Goal: Task Accomplishment & Management: Complete application form

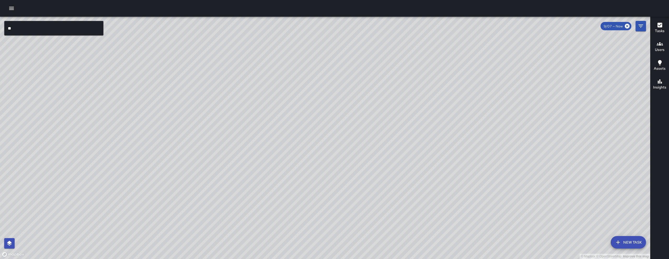
drag, startPoint x: 361, startPoint y: 243, endPoint x: 338, endPoint y: 193, distance: 54.9
click at [343, 183] on div "© Mapbox © OpenStreetMap Improve this map" at bounding box center [325, 138] width 650 height 242
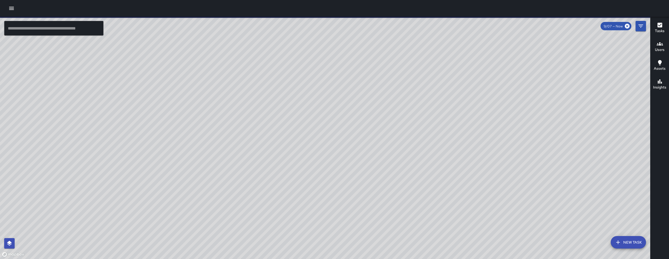
click at [8, 8] on button "button" at bounding box center [11, 8] width 10 height 10
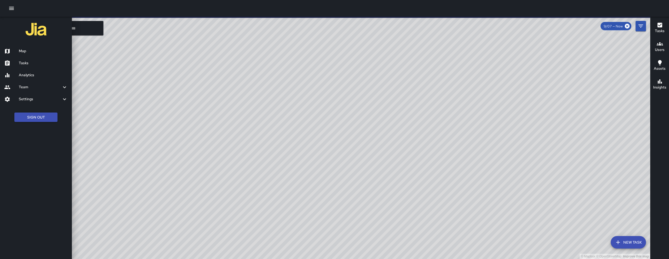
click at [26, 65] on h6 "Tasks" at bounding box center [43, 63] width 49 height 6
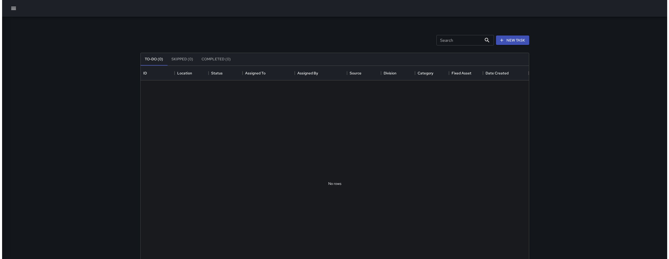
scroll to position [217, 384]
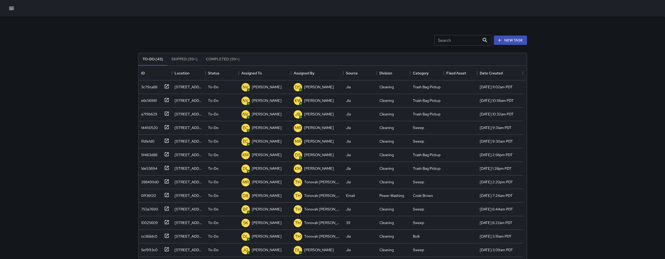
click at [12, 10] on icon "button" at bounding box center [11, 8] width 6 height 6
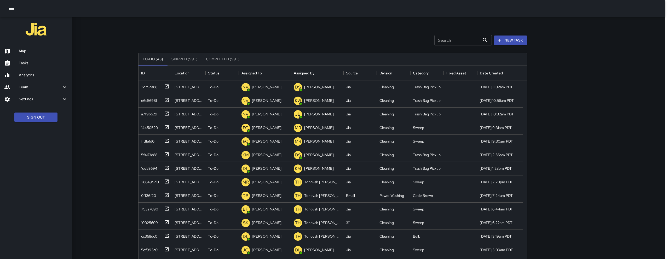
click at [21, 51] on h6 "Map" at bounding box center [43, 51] width 49 height 6
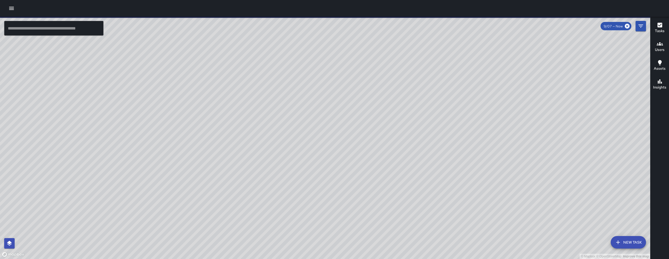
click at [9, 9] on icon "button" at bounding box center [11, 8] width 6 height 6
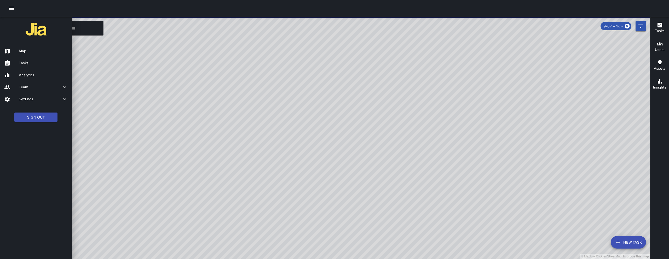
click at [28, 87] on h6 "Team" at bounding box center [40, 87] width 43 height 6
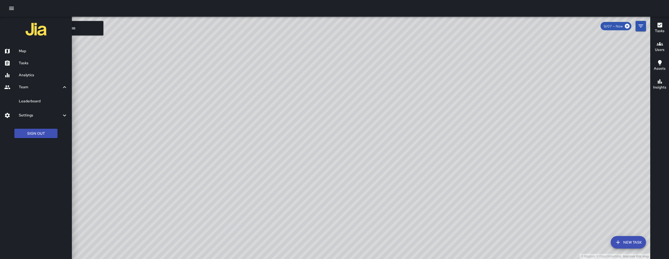
drag, startPoint x: 32, startPoint y: 99, endPoint x: 29, endPoint y: 98, distance: 3.1
click at [31, 99] on h6 "Leaderboard" at bounding box center [43, 101] width 49 height 6
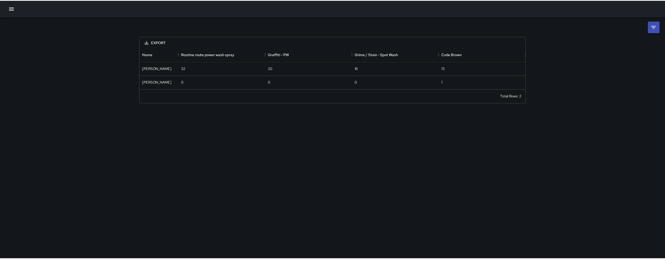
scroll to position [38, 384]
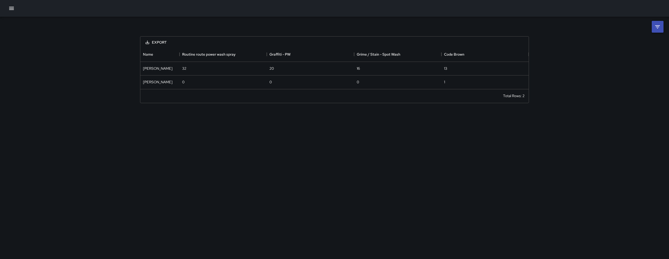
drag, startPoint x: 653, startPoint y: 38, endPoint x: 656, endPoint y: 33, distance: 6.2
click at [653, 38] on div "Export Name Routine route power wash spray Graffiti - PW Grime / Stain - Spot W…" at bounding box center [334, 63] width 669 height 93
click at [656, 33] on div "Export Name Routine route power wash spray Graffiti - PW Grime / Stain - Spot W…" at bounding box center [334, 63] width 669 height 93
click at [658, 30] on icon at bounding box center [657, 27] width 6 height 6
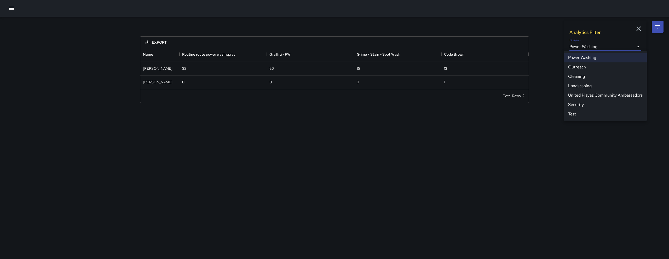
click at [605, 50] on body "**********" at bounding box center [334, 129] width 669 height 259
click at [594, 77] on li "Cleaning" at bounding box center [605, 76] width 83 height 9
type input "**********"
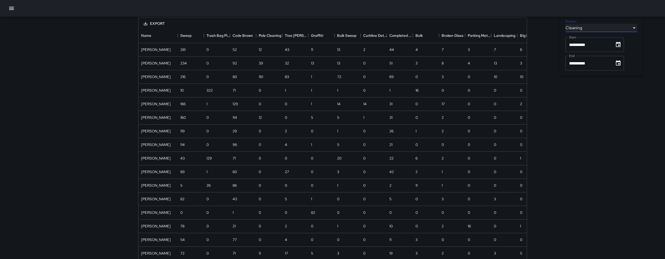
scroll to position [0, 0]
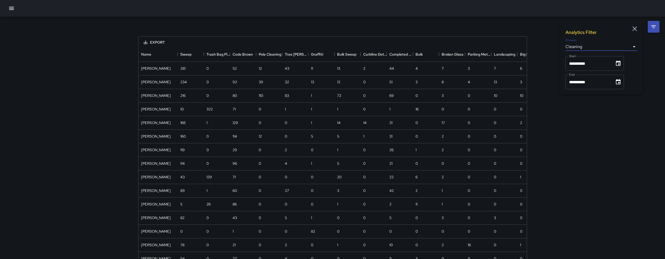
click at [10, 14] on div at bounding box center [332, 8] width 665 height 17
click at [12, 10] on icon "button" at bounding box center [11, 8] width 6 height 6
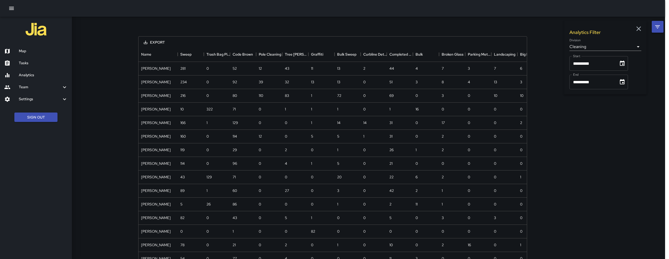
click at [30, 50] on h6 "Map" at bounding box center [43, 51] width 49 height 6
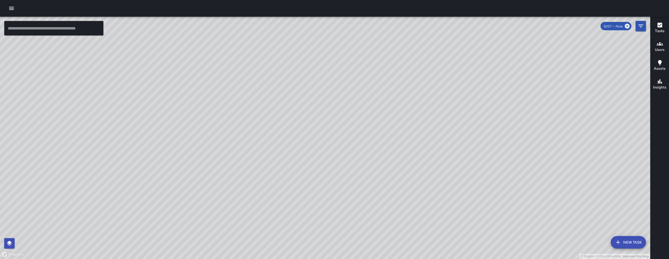
drag, startPoint x: 216, startPoint y: 217, endPoint x: 266, endPoint y: 132, distance: 98.0
click at [265, 132] on div "© Mapbox © OpenStreetMap Improve this map" at bounding box center [325, 138] width 650 height 242
drag, startPoint x: 496, startPoint y: 174, endPoint x: 401, endPoint y: 143, distance: 99.6
click at [403, 142] on div "© Mapbox © OpenStreetMap Improve this map" at bounding box center [325, 138] width 650 height 242
drag, startPoint x: 390, startPoint y: 151, endPoint x: 383, endPoint y: 161, distance: 11.8
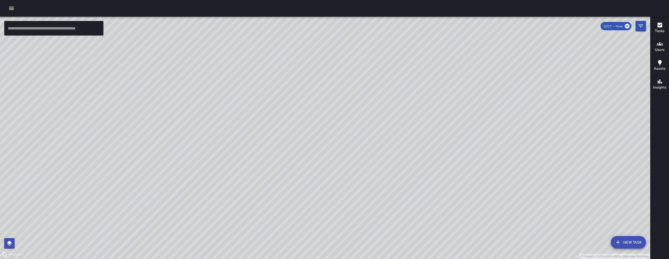
click at [394, 165] on div "© Mapbox © OpenStreetMap Improve this map" at bounding box center [325, 138] width 650 height 242
drag, startPoint x: 389, startPoint y: 190, endPoint x: 301, endPoint y: 155, distance: 94.7
click at [301, 155] on div "© Mapbox © OpenStreetMap Improve this map" at bounding box center [325, 138] width 650 height 242
drag, startPoint x: 349, startPoint y: 179, endPoint x: 344, endPoint y: 183, distance: 6.9
click at [344, 183] on div "© Mapbox © OpenStreetMap Improve this map" at bounding box center [325, 138] width 650 height 242
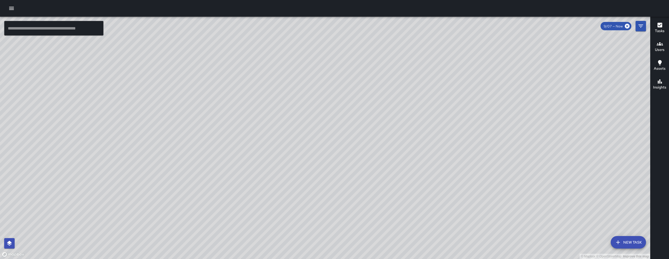
click at [7, 9] on button "button" at bounding box center [11, 8] width 10 height 10
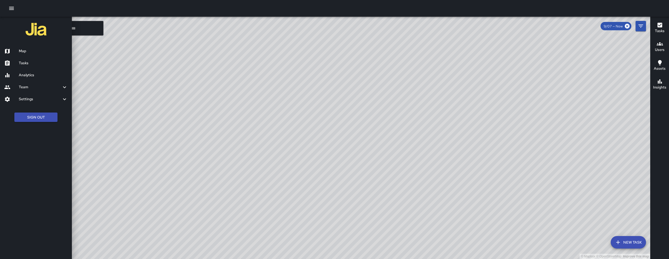
click at [42, 63] on h6 "Tasks" at bounding box center [43, 63] width 49 height 6
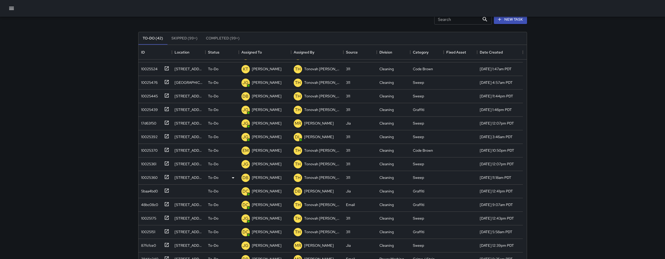
scroll to position [49, 0]
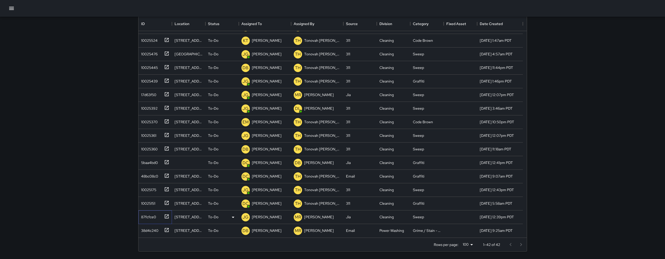
click at [149, 214] on div "87fcfce0" at bounding box center [147, 215] width 17 height 7
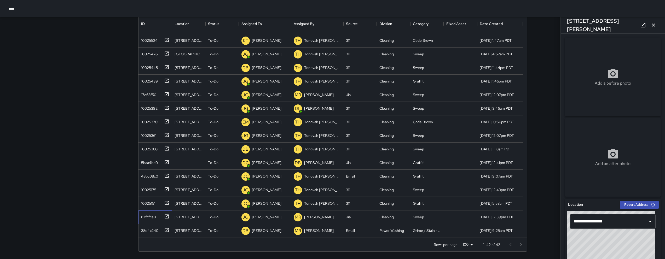
scroll to position [249, 0]
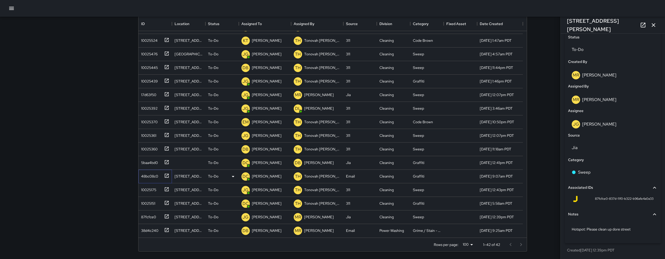
click at [145, 181] on div "48bc08c0" at bounding box center [154, 177] width 33 height 14
click at [142, 122] on div "10025370" at bounding box center [148, 120] width 19 height 7
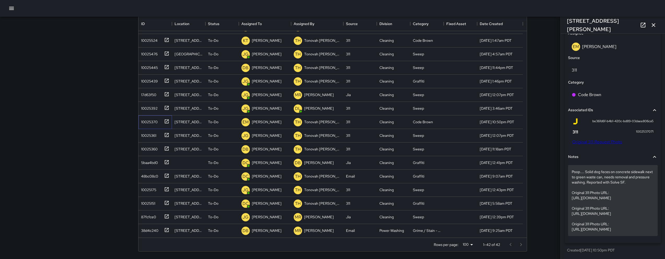
scroll to position [334, 0]
drag, startPoint x: 571, startPoint y: 219, endPoint x: 649, endPoint y: 232, distance: 79.7
click at [649, 232] on div "Poop.... Solid dog feces on concrete sidewalk next to green waste can, needs re…" at bounding box center [613, 200] width 90 height 71
drag, startPoint x: 571, startPoint y: 220, endPoint x: 641, endPoint y: 232, distance: 71.9
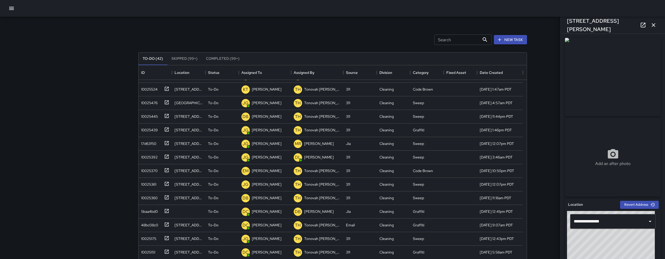
scroll to position [0, 0]
click at [566, 41] on img at bounding box center [613, 77] width 96 height 78
click at [622, 217] on input "**********" at bounding box center [605, 222] width 66 height 10
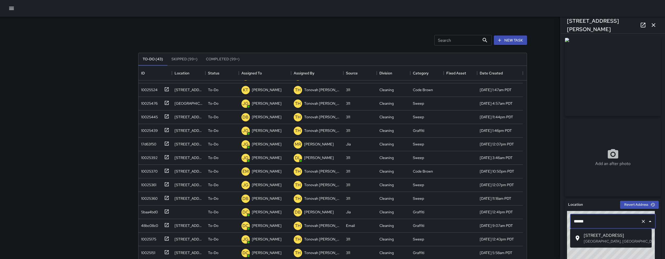
click at [590, 235] on span "141 11th Street" at bounding box center [616, 236] width 64 height 6
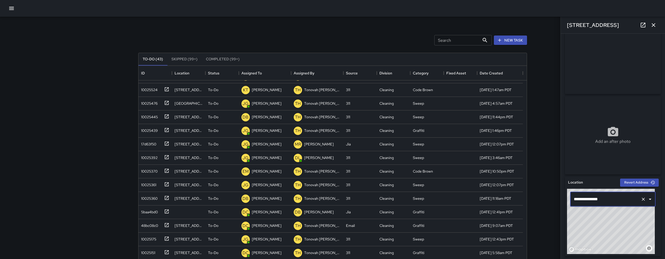
scroll to position [56, 0]
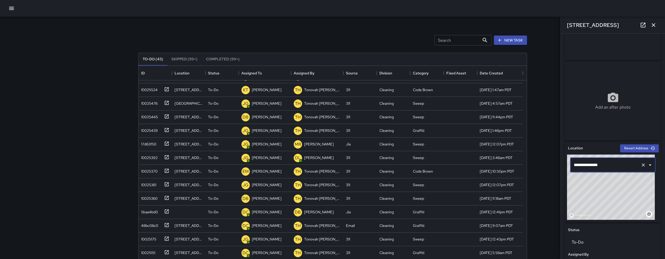
type input "**********"
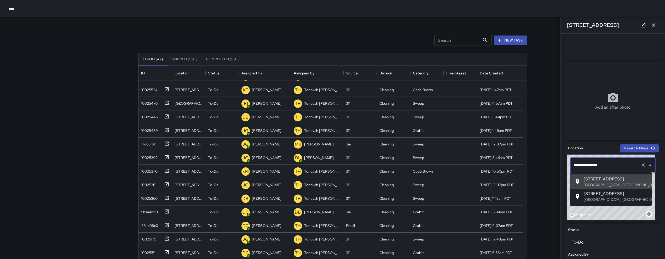
drag, startPoint x: 612, startPoint y: 166, endPoint x: 584, endPoint y: 161, distance: 28.0
click at [584, 161] on input "**********" at bounding box center [605, 165] width 66 height 10
click at [10, 12] on button "button" at bounding box center [11, 8] width 10 height 10
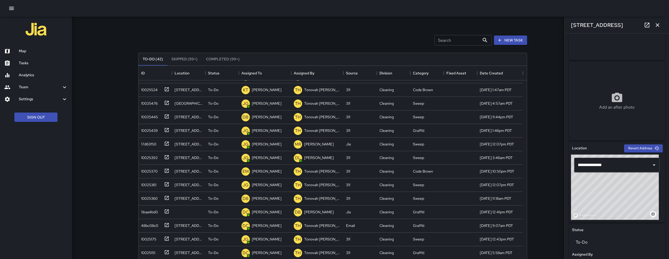
drag, startPoint x: 21, startPoint y: 55, endPoint x: 15, endPoint y: 13, distance: 42.3
click at [21, 55] on div "Map" at bounding box center [36, 51] width 72 height 12
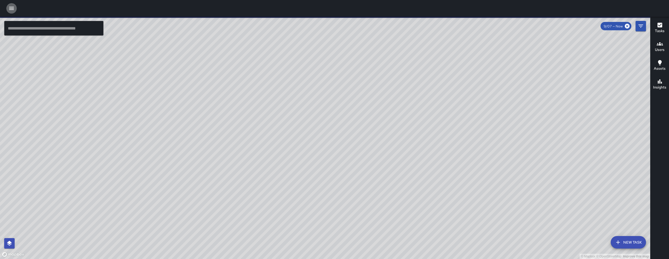
click at [15, 7] on button "button" at bounding box center [11, 8] width 10 height 10
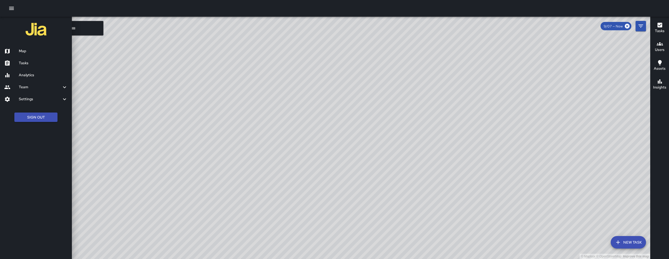
click at [34, 75] on h6 "Analytics" at bounding box center [43, 75] width 49 height 6
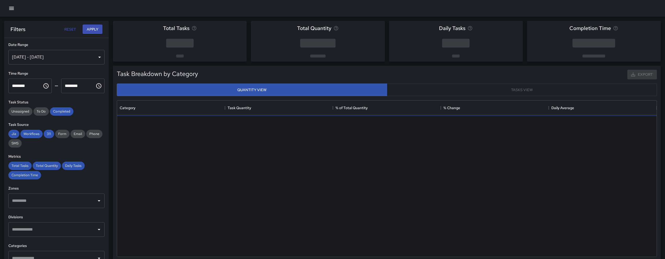
scroll to position [152, 536]
click at [51, 60] on div "Sep 01, 2025 - Sep 07, 2025" at bounding box center [56, 57] width 96 height 15
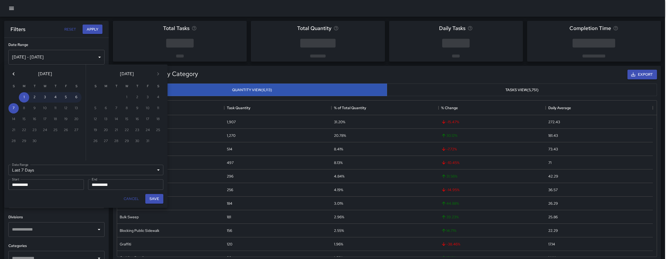
click at [15, 74] on icon "Previous month" at bounding box center [13, 74] width 6 height 6
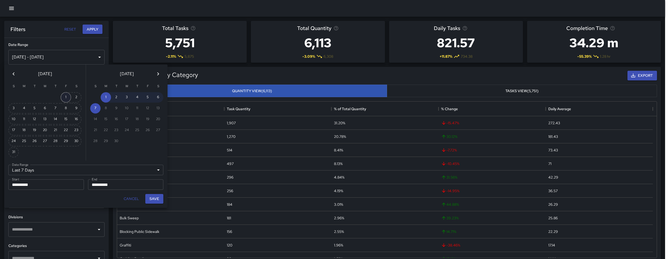
click at [64, 100] on button "1" at bounding box center [66, 97] width 10 height 10
type input "******"
type input "**********"
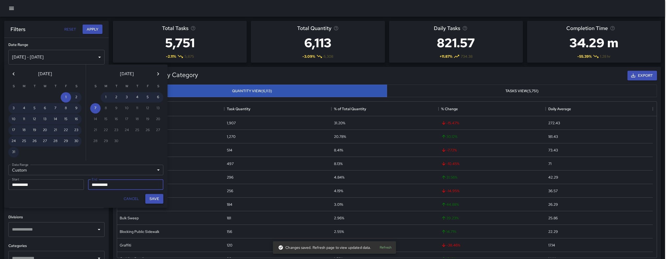
click at [155, 199] on button "Save" at bounding box center [154, 199] width 18 height 10
type input "**********"
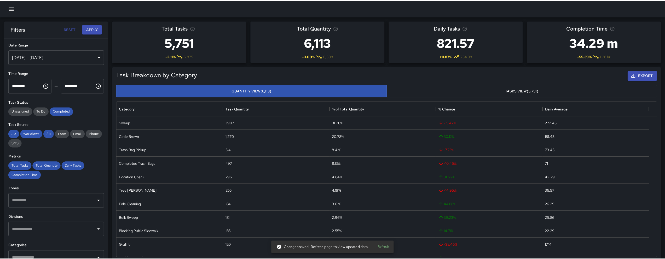
scroll to position [4, 4]
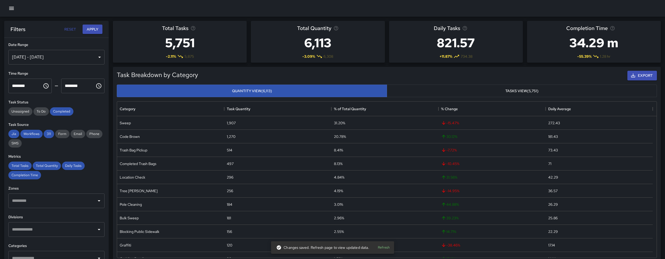
click at [66, 107] on div "Task Status Unassigned To Do Completed" at bounding box center [56, 108] width 96 height 16
drag, startPoint x: 51, startPoint y: 135, endPoint x: 38, endPoint y: 132, distance: 13.2
click at [51, 135] on span "311" at bounding box center [49, 134] width 10 height 4
drag, startPoint x: 37, startPoint y: 133, endPoint x: 13, endPoint y: 133, distance: 24.0
click at [35, 133] on span "Workflows" at bounding box center [31, 134] width 22 height 4
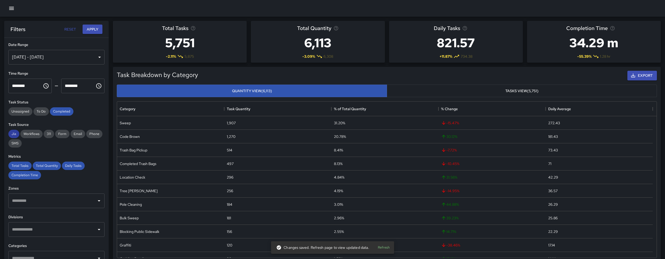
click at [13, 133] on span "Jia" at bounding box center [13, 134] width 11 height 4
drag, startPoint x: 22, startPoint y: 163, endPoint x: 22, endPoint y: 167, distance: 4.7
click at [22, 163] on div "Total Tasks" at bounding box center [19, 166] width 23 height 8
drag, startPoint x: 24, startPoint y: 172, endPoint x: 29, endPoint y: 171, distance: 5.6
click at [24, 172] on div "Completion Time" at bounding box center [24, 175] width 33 height 8
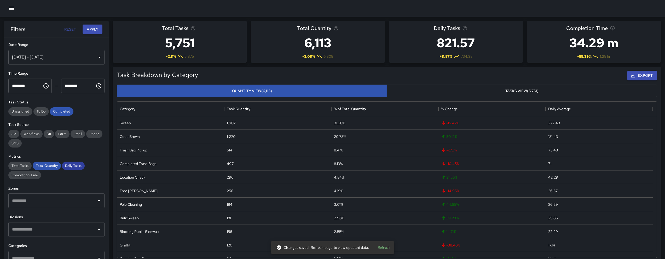
drag, startPoint x: 47, startPoint y: 168, endPoint x: 68, endPoint y: 167, distance: 21.2
click at [47, 167] on span "Total Quantity" at bounding box center [47, 166] width 28 height 4
drag, startPoint x: 72, startPoint y: 167, endPoint x: 71, endPoint y: 161, distance: 6.0
click at [72, 167] on span "Daily Tasks" at bounding box center [73, 166] width 23 height 4
click at [66, 111] on span "Completed" at bounding box center [62, 111] width 24 height 4
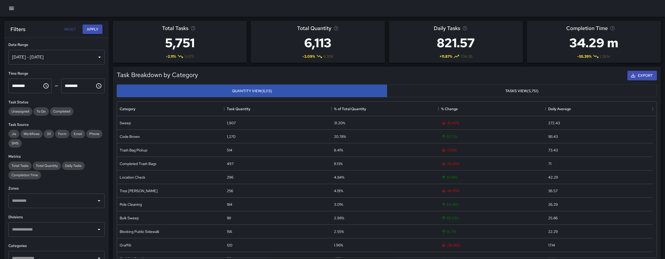
click at [55, 201] on input "text" at bounding box center [53, 201] width 84 height 10
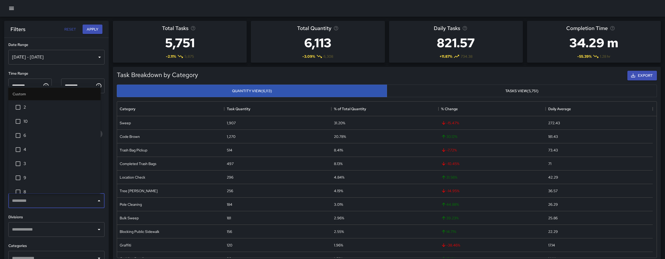
click at [47, 107] on span "2" at bounding box center [60, 107] width 73 height 6
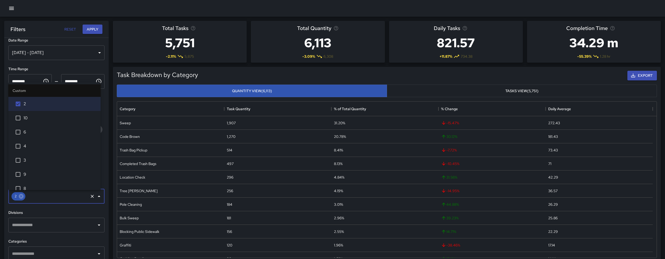
scroll to position [5, 0]
click at [67, 230] on div "​" at bounding box center [56, 224] width 96 height 15
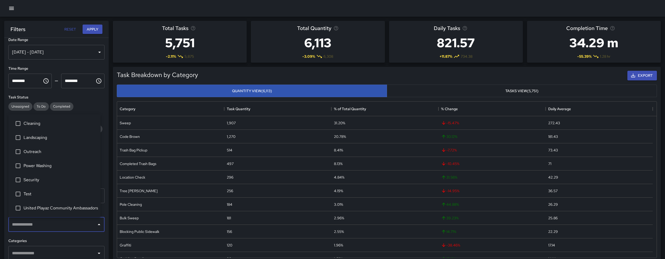
click at [52, 164] on span "Power Washing" at bounding box center [60, 166] width 73 height 6
click at [90, 31] on button "Apply" at bounding box center [93, 30] width 20 height 10
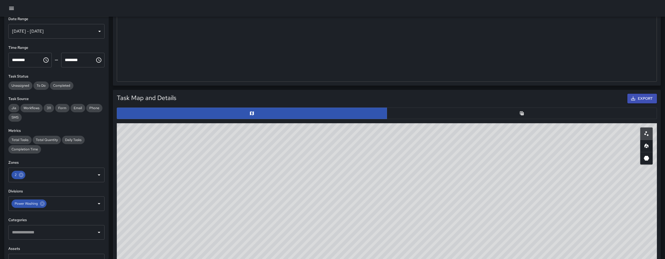
scroll to position [157, 0]
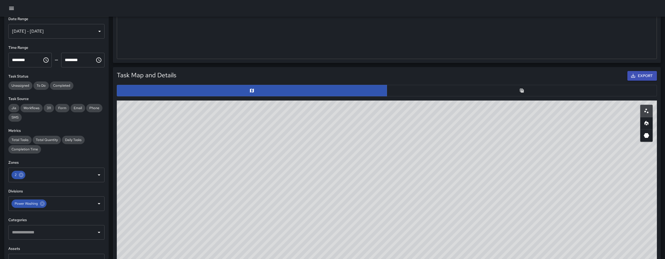
drag, startPoint x: 351, startPoint y: 213, endPoint x: 331, endPoint y: 202, distance: 22.5
click at [354, 194] on div "© Mapbox © OpenStreetMap Improve this map" at bounding box center [387, 205] width 540 height 209
drag, startPoint x: 315, startPoint y: 179, endPoint x: 305, endPoint y: 183, distance: 10.8
click at [295, 198] on div "© Mapbox © OpenStreetMap Improve this map" at bounding box center [387, 205] width 540 height 209
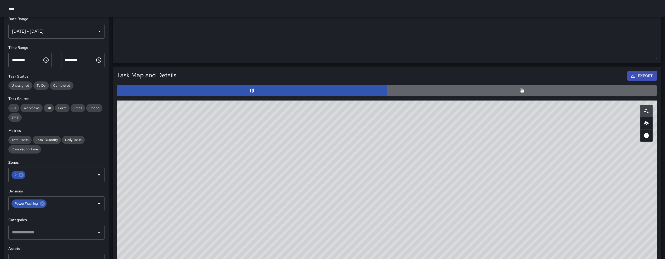
click at [424, 89] on button "button" at bounding box center [522, 90] width 270 height 11
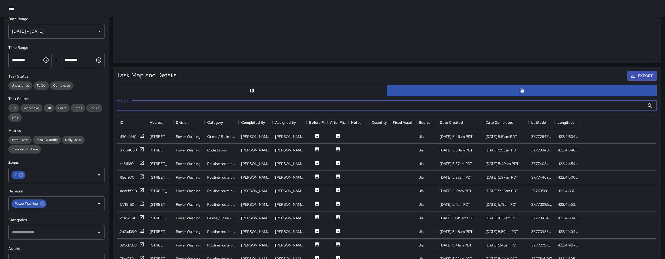
click at [133, 106] on input "Search" at bounding box center [381, 106] width 528 height 10
paste input "**********"
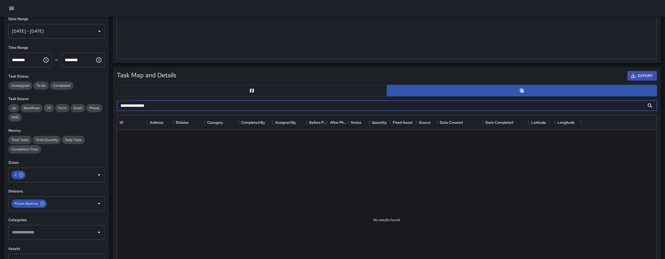
type input "**********"
drag, startPoint x: 174, startPoint y: 112, endPoint x: 171, endPoint y: 112, distance: 3.1
click at [171, 112] on div "**********" at bounding box center [387, 105] width 544 height 15
drag, startPoint x: 173, startPoint y: 108, endPoint x: 120, endPoint y: 103, distance: 53.3
click at [120, 103] on input "**********" at bounding box center [381, 106] width 528 height 10
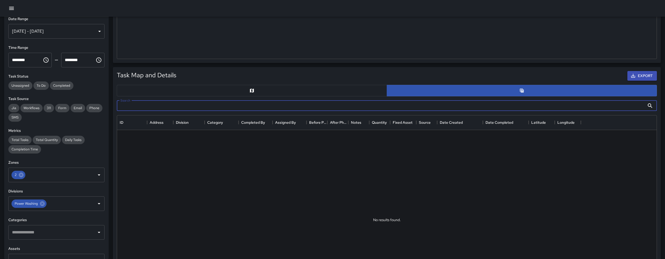
click at [195, 88] on button "button" at bounding box center [252, 90] width 270 height 11
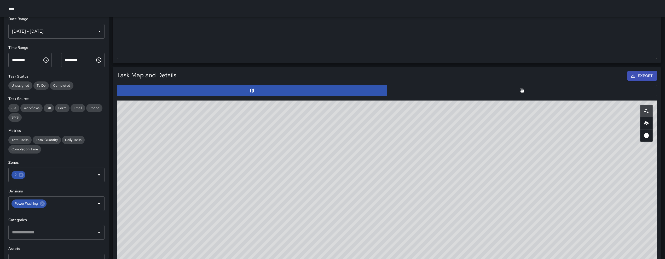
drag, startPoint x: 310, startPoint y: 191, endPoint x: 239, endPoint y: 232, distance: 81.7
click at [239, 232] on div "© Mapbox © OpenStreetMap Improve this map" at bounding box center [387, 205] width 540 height 209
drag, startPoint x: 231, startPoint y: 222, endPoint x: 278, endPoint y: 191, distance: 56.4
click at [279, 189] on div "© Mapbox © OpenStreetMap Improve this map" at bounding box center [387, 205] width 540 height 209
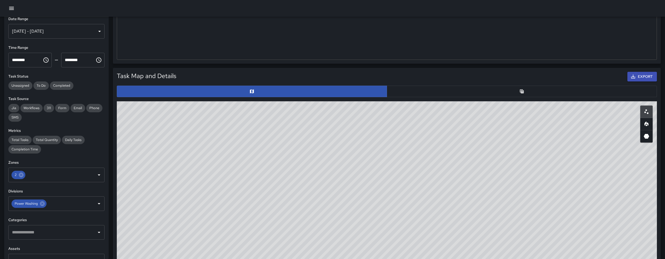
scroll to position [156, 0]
click at [460, 94] on button "button" at bounding box center [522, 91] width 270 height 11
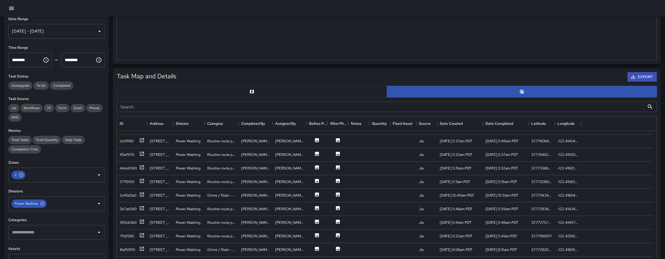
scroll to position [24, 0]
click at [130, 171] on div "4dceb590" at bounding box center [128, 168] width 17 height 5
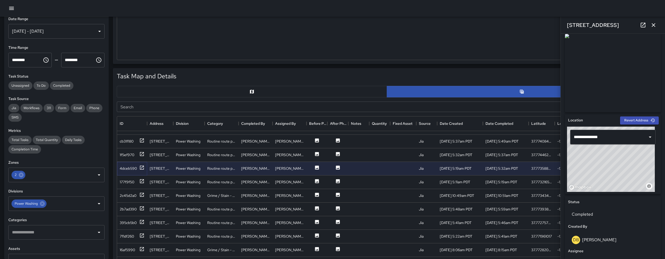
scroll to position [92, 0]
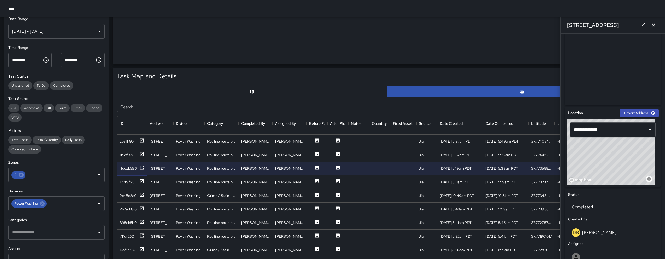
click at [132, 183] on div "177f9f50" at bounding box center [127, 181] width 15 height 5
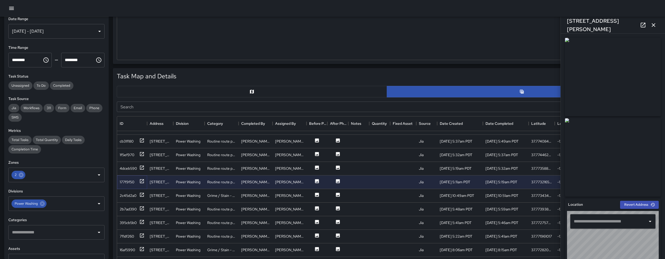
type input "**********"
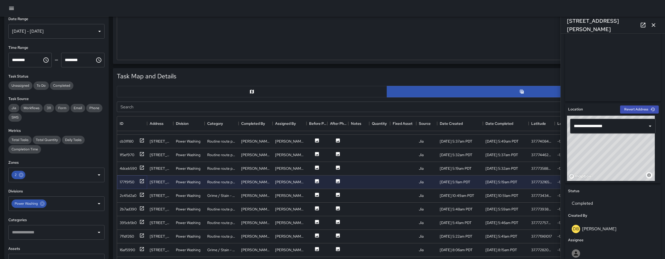
scroll to position [112, 0]
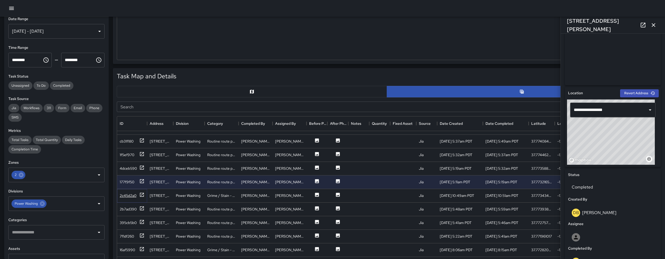
click at [131, 194] on div "2c45d2a0" at bounding box center [128, 195] width 17 height 5
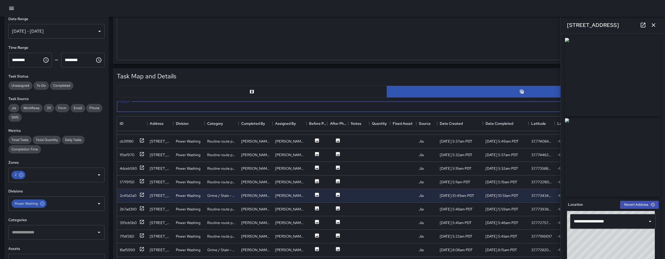
click at [184, 104] on input "Search" at bounding box center [381, 107] width 528 height 10
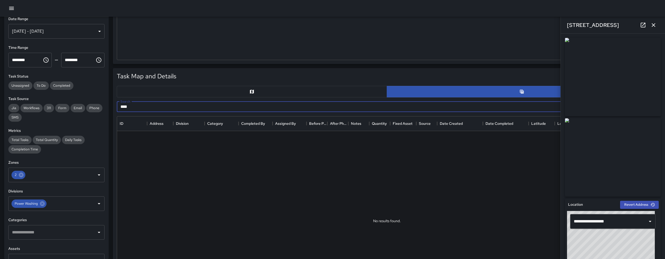
scroll to position [0, 0]
type input "*****"
click at [256, 91] on button "button" at bounding box center [252, 91] width 270 height 11
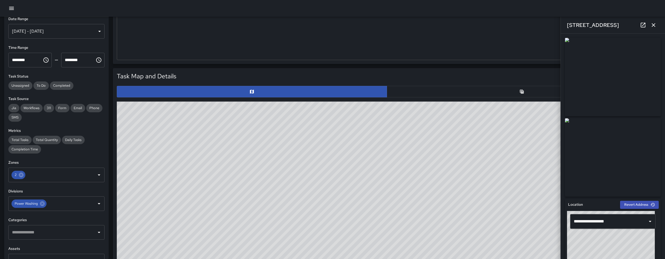
click at [409, 88] on button "button" at bounding box center [522, 91] width 270 height 11
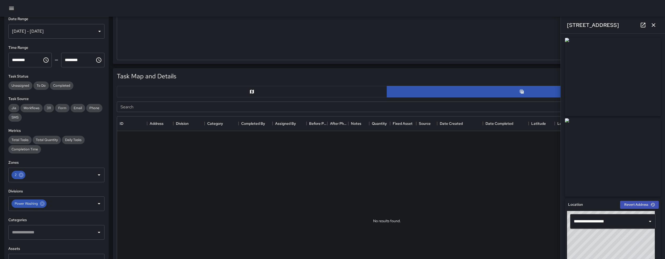
click at [131, 106] on input "Search" at bounding box center [381, 107] width 528 height 10
type input "*"
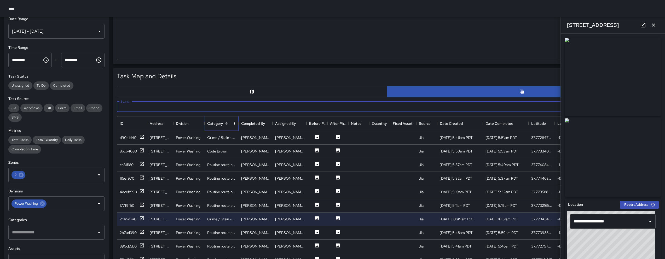
click at [221, 123] on div "Category" at bounding box center [215, 123] width 16 height 15
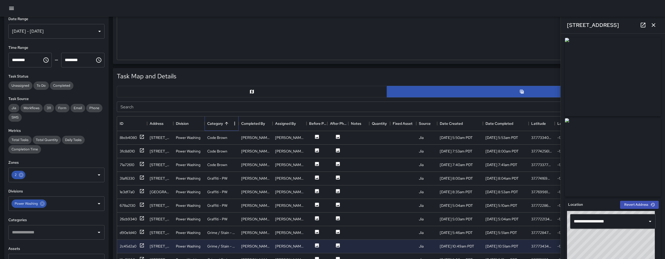
click at [221, 123] on div "Category" at bounding box center [215, 123] width 16 height 15
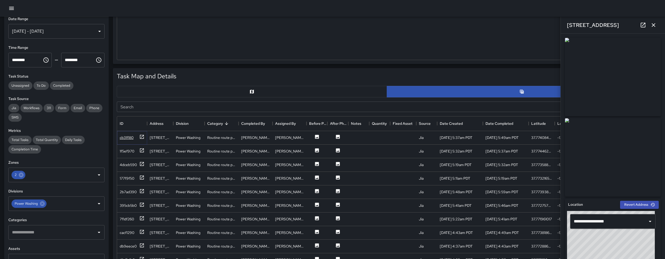
click at [132, 135] on div "cb31f180" at bounding box center [127, 137] width 14 height 5
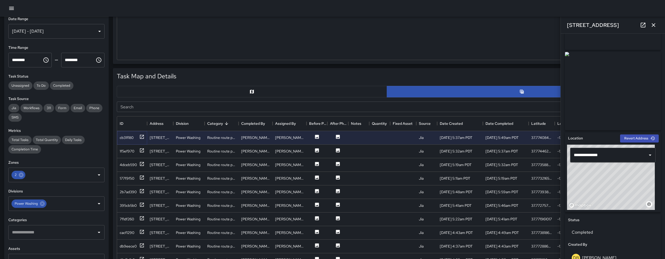
scroll to position [75, 0]
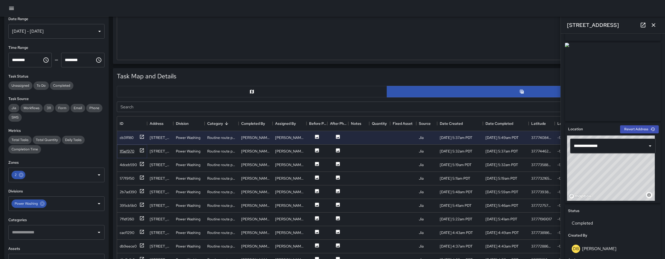
click at [127, 152] on div "1f5ef970" at bounding box center [127, 151] width 15 height 5
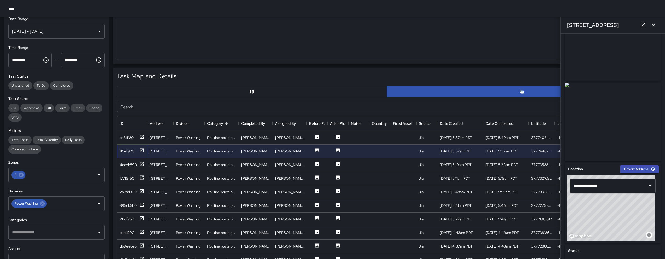
scroll to position [40, 0]
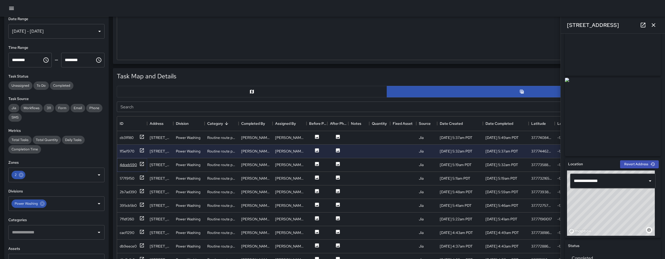
click at [122, 165] on div "4dceb590" at bounding box center [128, 164] width 17 height 5
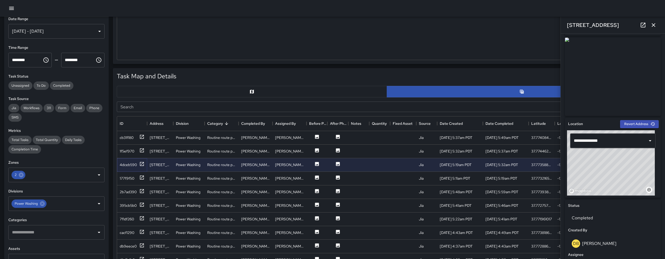
scroll to position [140, 0]
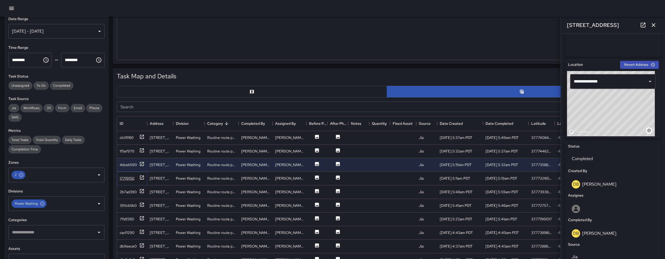
click at [125, 180] on div "177f9f50" at bounding box center [127, 178] width 15 height 5
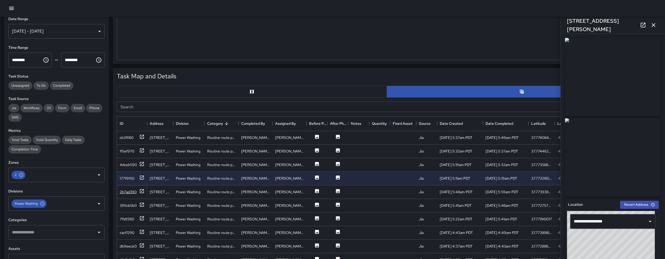
click at [130, 193] on div "2b7ad390" at bounding box center [128, 191] width 17 height 5
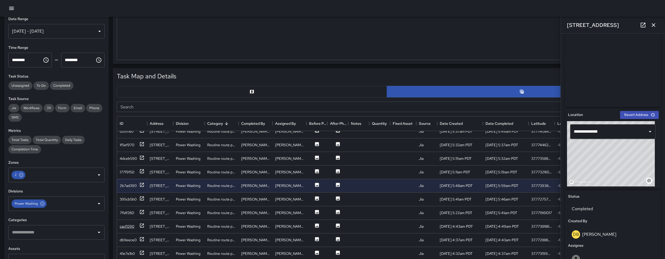
scroll to position [7, 0]
click at [130, 223] on div "cacf1290" at bounding box center [127, 225] width 15 height 5
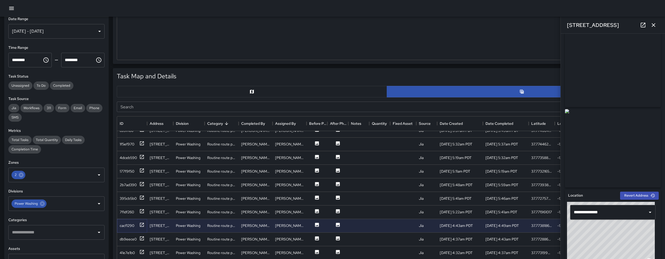
scroll to position [44, 0]
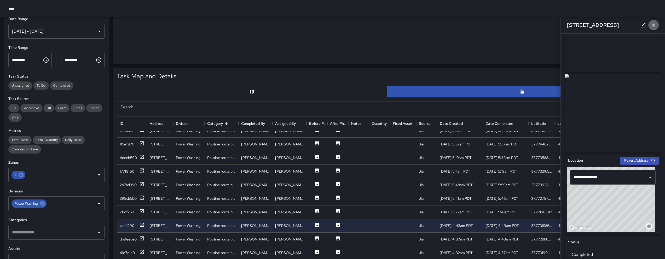
click at [651, 25] on icon "button" at bounding box center [653, 25] width 6 height 6
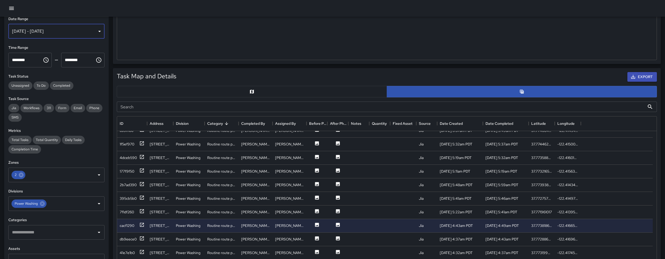
click at [66, 28] on div "Aug 01, 2025 - Sep 07, 2025" at bounding box center [56, 31] width 96 height 15
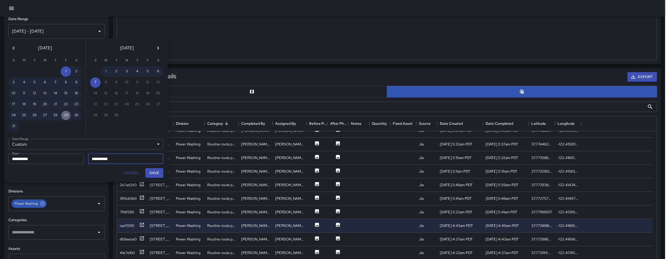
click at [62, 115] on button "29" at bounding box center [66, 115] width 10 height 10
type input "**********"
click at [65, 116] on button "29" at bounding box center [66, 115] width 10 height 10
type input "**********"
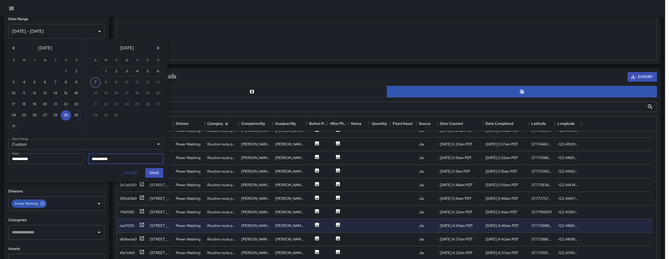
click at [97, 82] on button "7" at bounding box center [95, 82] width 10 height 10
type input "**********"
click at [153, 172] on button "Save" at bounding box center [154, 173] width 18 height 10
type input "**********"
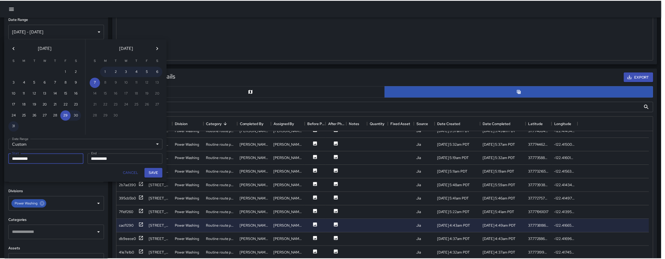
scroll to position [4, 4]
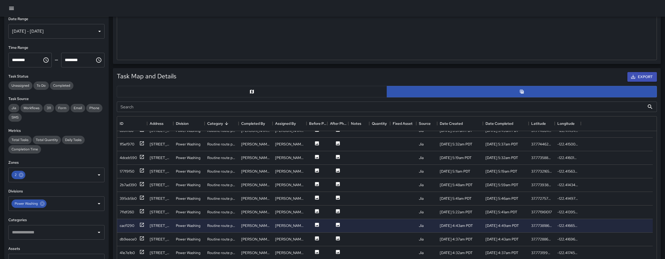
click at [201, 99] on div "Search Search" at bounding box center [387, 106] width 548 height 19
click at [203, 95] on button "button" at bounding box center [252, 91] width 270 height 11
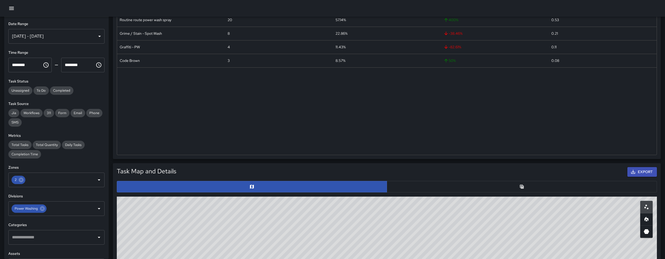
scroll to position [0, 0]
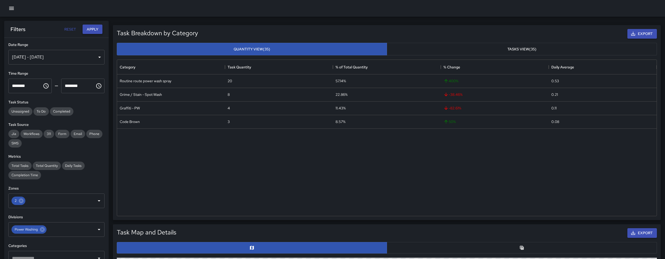
click at [91, 30] on button "Apply" at bounding box center [93, 30] width 20 height 10
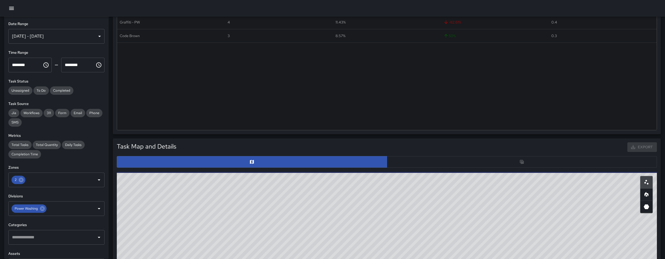
scroll to position [173, 0]
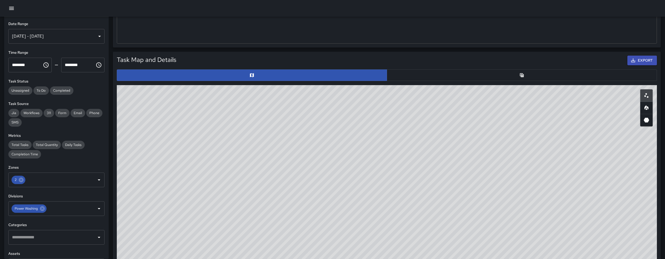
drag, startPoint x: 279, startPoint y: 201, endPoint x: 266, endPoint y: 195, distance: 14.1
click at [266, 199] on div "© Mapbox © OpenStreetMap Improve this map" at bounding box center [387, 189] width 540 height 209
drag, startPoint x: 335, startPoint y: 218, endPoint x: 310, endPoint y: 163, distance: 60.4
click at [310, 163] on div "© Mapbox © OpenStreetMap Improve this map" at bounding box center [387, 189] width 540 height 209
click at [41, 210] on icon at bounding box center [42, 208] width 5 height 5
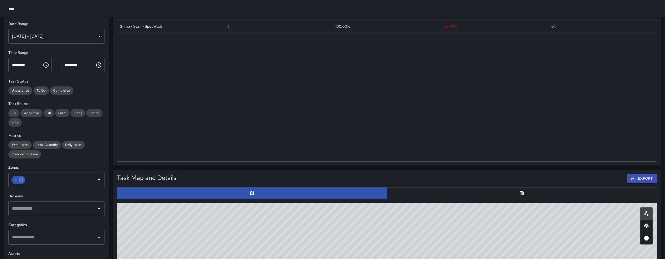
scroll to position [0, 0]
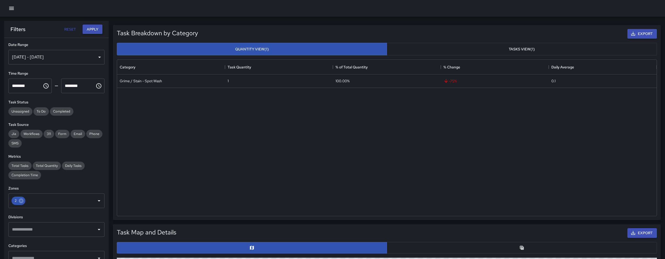
click at [96, 27] on button "Apply" at bounding box center [93, 30] width 20 height 10
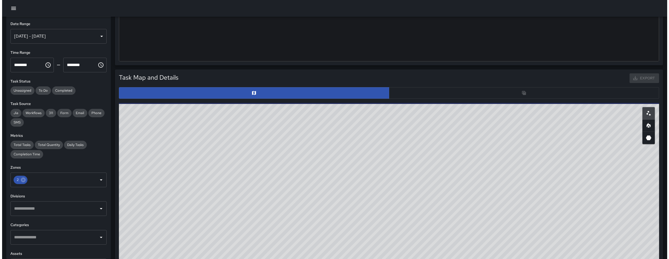
scroll to position [168, 0]
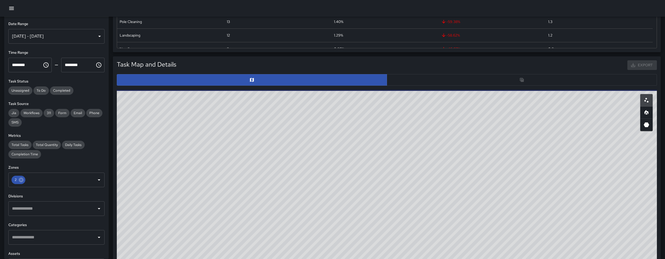
drag, startPoint x: 261, startPoint y: 143, endPoint x: 258, endPoint y: 146, distance: 4.1
click at [263, 156] on div "© Mapbox © OpenStreetMap Improve this map" at bounding box center [387, 194] width 540 height 209
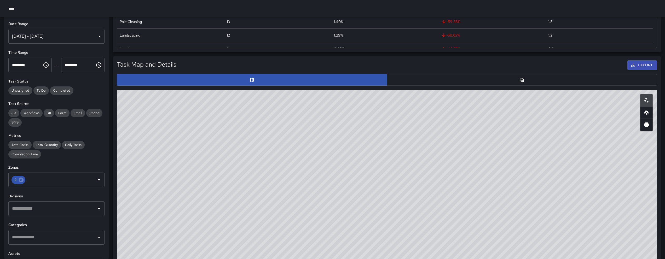
click at [13, 10] on icon "button" at bounding box center [11, 8] width 6 height 6
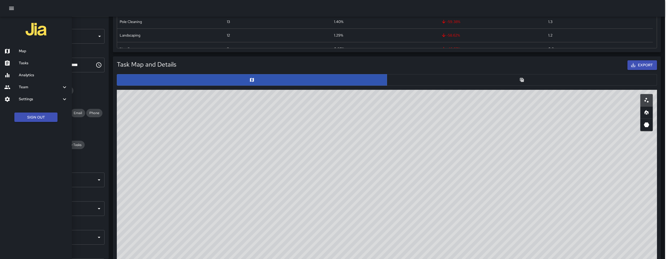
click at [24, 53] on h6 "Map" at bounding box center [43, 51] width 49 height 6
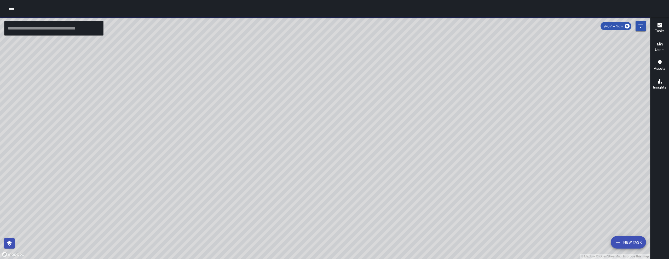
drag, startPoint x: 268, startPoint y: 160, endPoint x: 276, endPoint y: 187, distance: 28.0
click at [277, 189] on div "© Mapbox © OpenStreetMap Improve this map" at bounding box center [325, 138] width 650 height 242
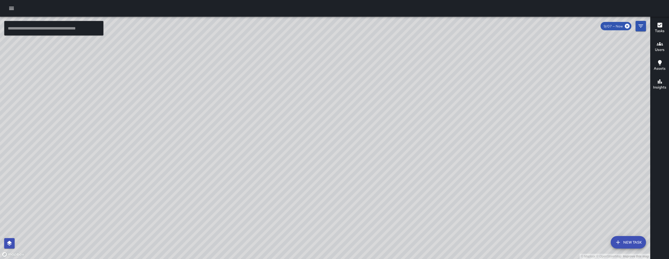
drag, startPoint x: 284, startPoint y: 127, endPoint x: 284, endPoint y: 142, distance: 15.4
click at [284, 142] on div "© Mapbox © OpenStreetMap Improve this map" at bounding box center [325, 138] width 650 height 242
drag, startPoint x: 312, startPoint y: 166, endPoint x: 388, endPoint y: 66, distance: 126.2
click at [388, 66] on div "© Mapbox © OpenStreetMap Improve this map" at bounding box center [325, 138] width 650 height 242
click at [634, 246] on button "New Task" at bounding box center [628, 242] width 35 height 13
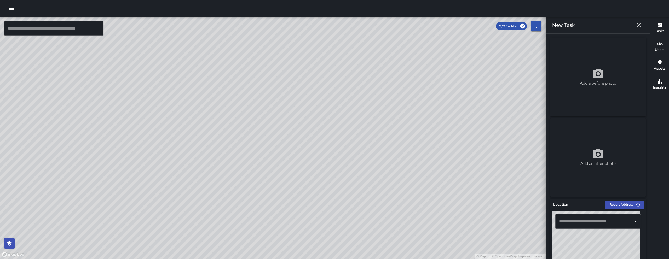
click at [579, 222] on input "text" at bounding box center [593, 222] width 73 height 10
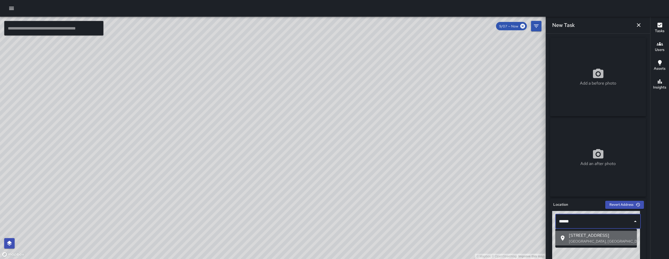
click at [594, 240] on p "San Francisco, CA, USA" at bounding box center [601, 241] width 64 height 5
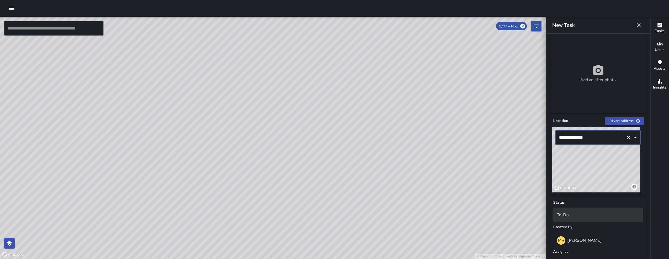
scroll to position [137, 0]
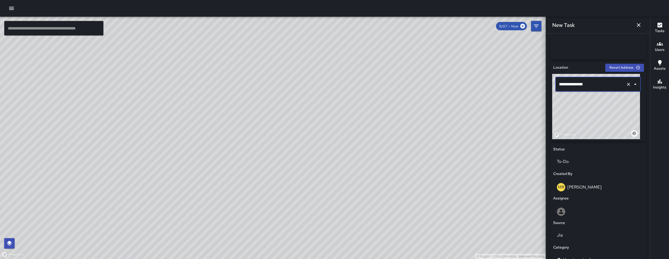
type input "**********"
drag, startPoint x: 599, startPoint y: 115, endPoint x: 612, endPoint y: 112, distance: 13.4
click at [613, 113] on div "© Mapbox © OpenStreetMap Improve this map" at bounding box center [596, 106] width 88 height 65
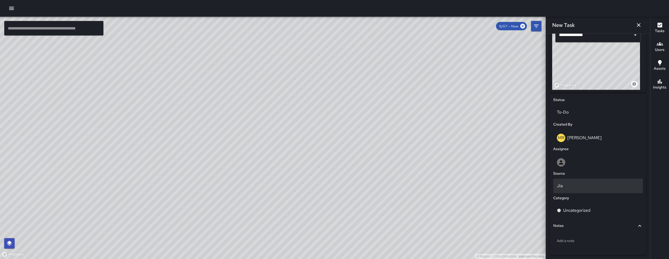
scroll to position [188, 0]
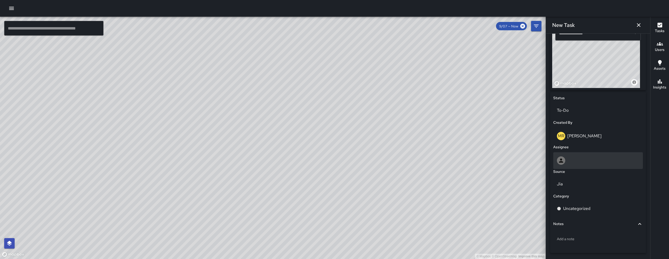
click at [592, 165] on div at bounding box center [598, 160] width 82 height 8
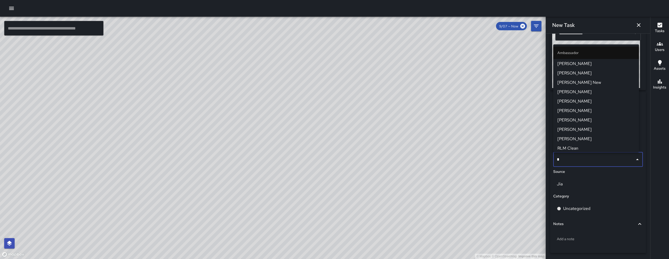
type input "**"
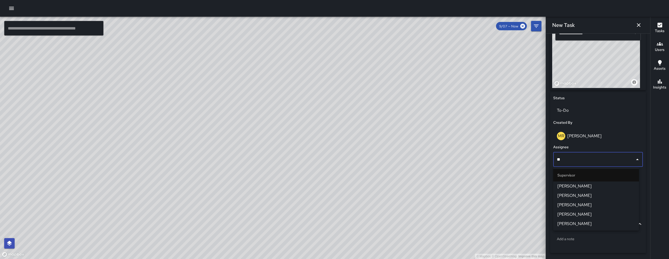
click at [594, 183] on span "[PERSON_NAME]" at bounding box center [595, 186] width 77 height 6
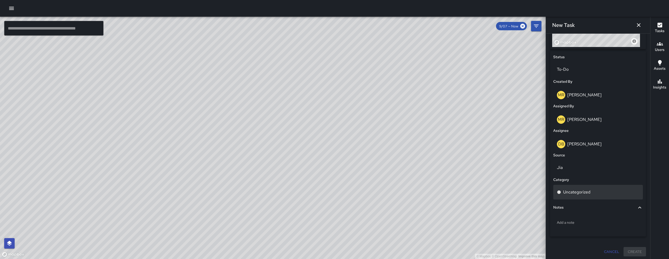
scroll to position [231, 0]
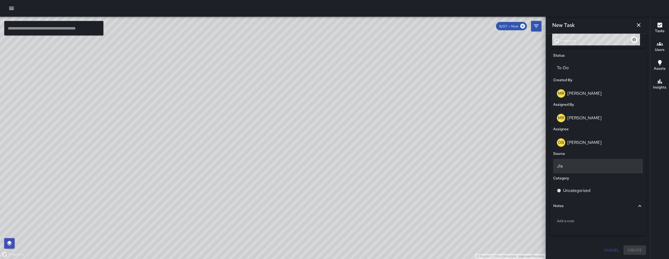
click at [585, 169] on div "Jia" at bounding box center [598, 166] width 90 height 15
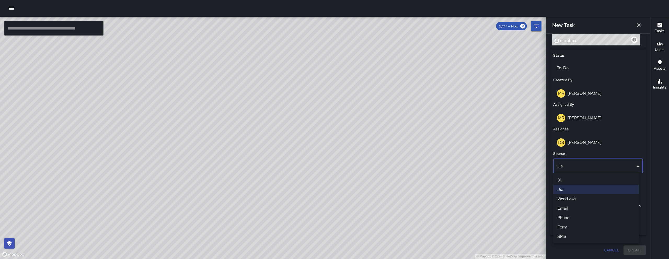
drag, startPoint x: 576, startPoint y: 215, endPoint x: 576, endPoint y: 212, distance: 2.9
click at [576, 215] on li "Phone" at bounding box center [596, 217] width 86 height 9
click at [580, 193] on p "Uncategorized" at bounding box center [576, 191] width 27 height 6
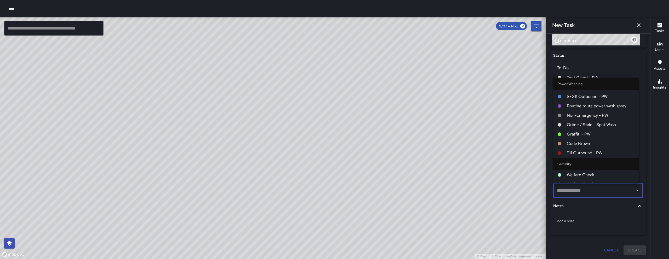
scroll to position [589, 0]
click at [592, 106] on span "Routine route power wash spray" at bounding box center [601, 108] width 68 height 6
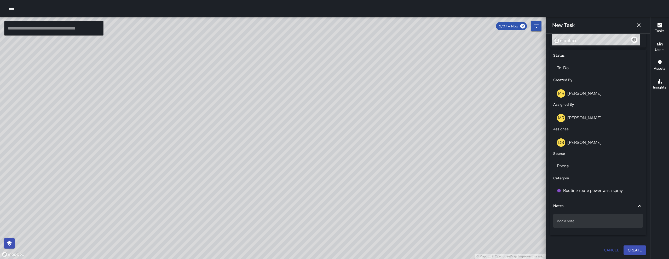
click at [600, 225] on div "Add a note" at bounding box center [598, 221] width 90 height 14
type textarea "**********"
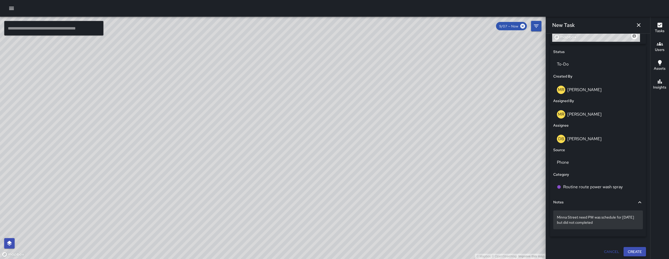
scroll to position [235, 0]
drag, startPoint x: 187, startPoint y: 195, endPoint x: 258, endPoint y: 180, distance: 73.4
click at [258, 180] on div "© Mapbox © OpenStreetMap Improve this map" at bounding box center [272, 138] width 545 height 242
click at [633, 251] on button "Create" at bounding box center [634, 252] width 22 height 10
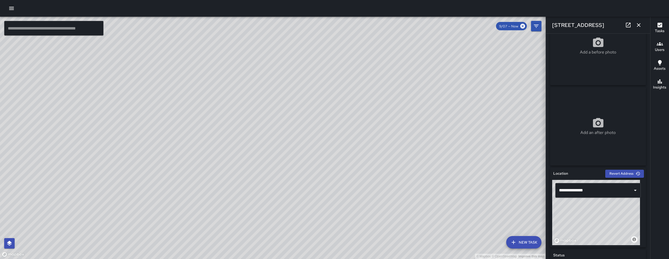
scroll to position [37, 0]
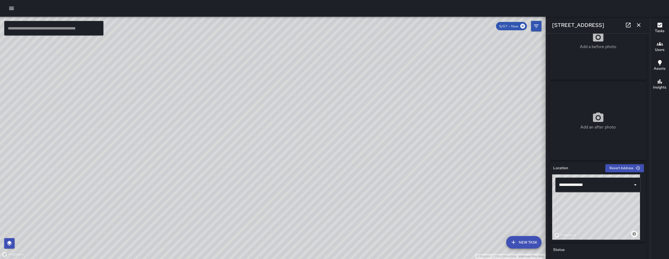
click at [593, 226] on div "© Mapbox © OpenStreetMap Improve this map" at bounding box center [596, 207] width 88 height 65
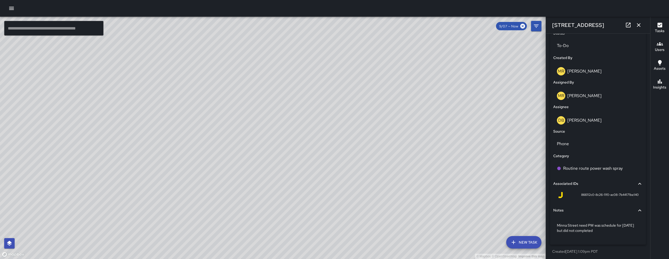
scroll to position [254, 0]
click at [613, 230] on p "Minna Street need PW was schedule for August 29 but did not completed" at bounding box center [598, 227] width 82 height 10
drag, startPoint x: 297, startPoint y: 142, endPoint x: 228, endPoint y: 144, distance: 69.3
click at [228, 144] on div "© Mapbox © OpenStreetMap Improve this map" at bounding box center [272, 138] width 545 height 242
click at [642, 23] on button "button" at bounding box center [638, 25] width 10 height 10
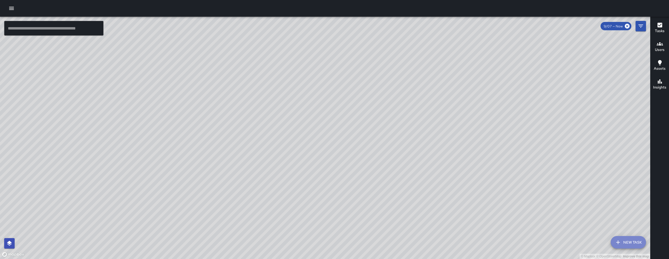
click at [630, 241] on button "New Task" at bounding box center [628, 242] width 35 height 13
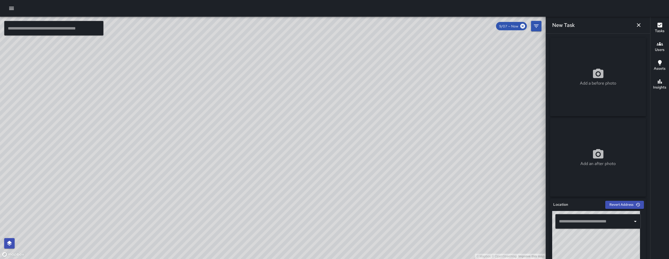
click at [598, 224] on input "text" at bounding box center [593, 222] width 73 height 10
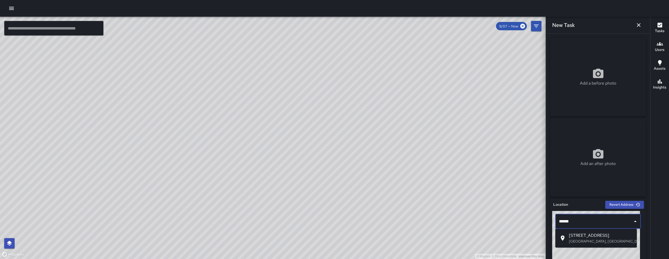
click at [604, 233] on span "141 11th Street" at bounding box center [601, 236] width 64 height 6
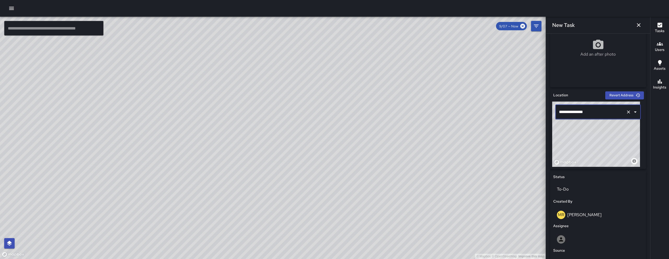
scroll to position [206, 0]
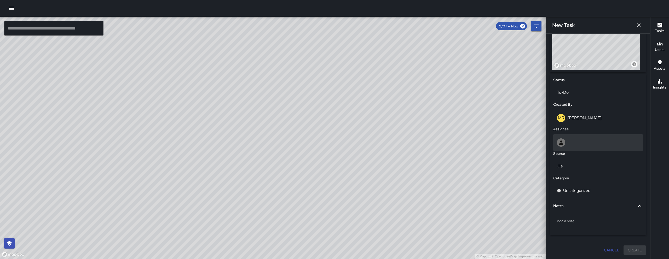
type input "**********"
click at [579, 139] on div at bounding box center [598, 142] width 82 height 8
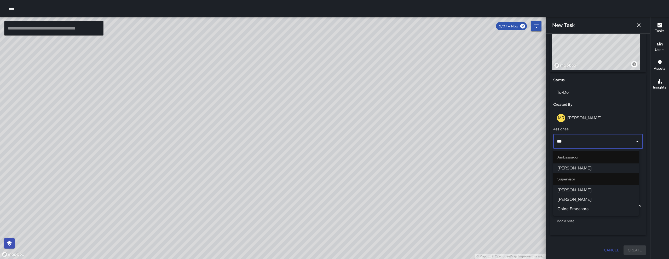
type input "****"
click at [574, 168] on span "[PERSON_NAME]" at bounding box center [595, 168] width 77 height 6
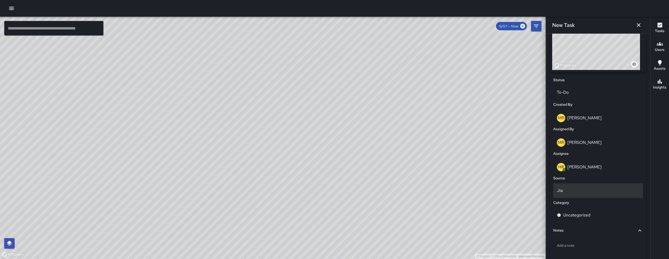
click at [576, 196] on div "Jia" at bounding box center [598, 190] width 90 height 15
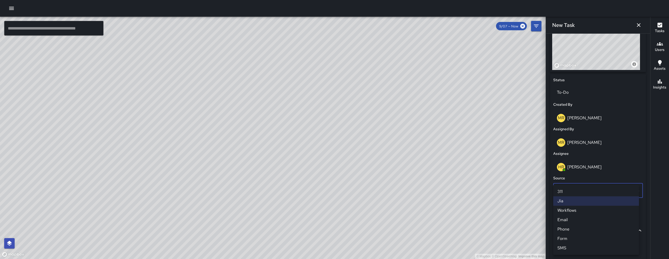
click at [576, 228] on li "Phone" at bounding box center [596, 229] width 86 height 9
click at [579, 216] on p "Uncategorized" at bounding box center [576, 215] width 27 height 6
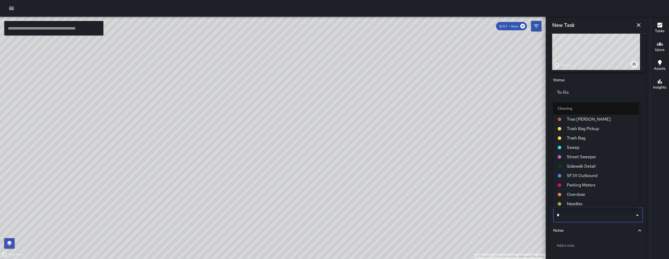
type input "**"
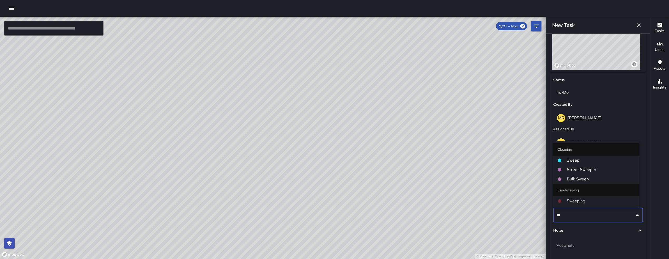
click at [575, 160] on span "Sweep" at bounding box center [601, 160] width 68 height 6
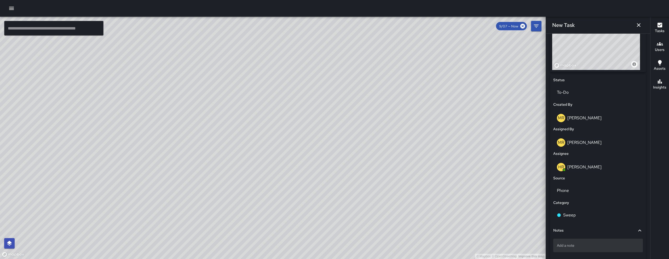
click at [599, 247] on p "Add a note" at bounding box center [598, 245] width 82 height 5
type textarea "**********"
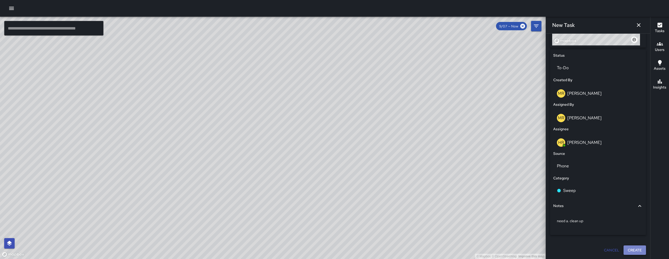
click at [624, 253] on button "Create" at bounding box center [634, 251] width 22 height 10
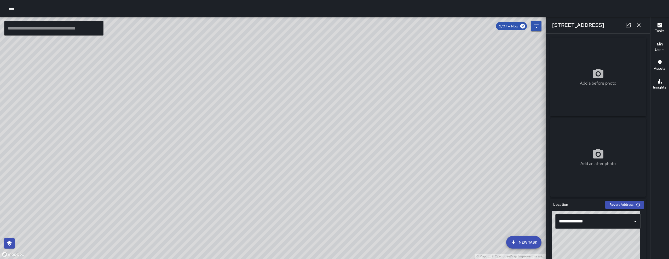
drag, startPoint x: 602, startPoint y: 249, endPoint x: 606, endPoint y: 246, distance: 4.5
click at [606, 246] on div "© Mapbox © OpenStreetMap Improve this map" at bounding box center [596, 243] width 88 height 65
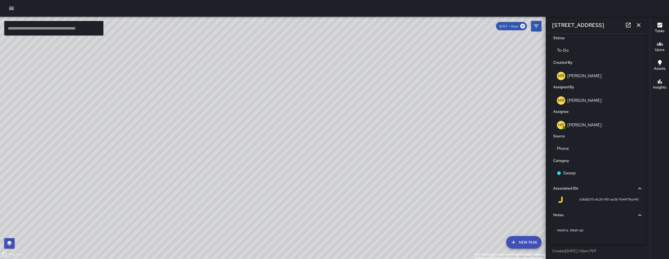
scroll to position [249, 0]
click at [331, 152] on div "© Mapbox © OpenStreetMap Improve this map" at bounding box center [272, 138] width 545 height 242
click at [640, 26] on icon "button" at bounding box center [638, 25] width 6 height 6
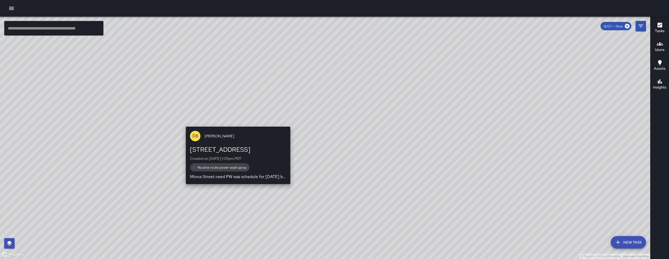
click at [241, 125] on div "DB DeAndre Barney 141 11th Street Created on 9/7/2025, 1:09pm PDT Routine route…" at bounding box center [238, 156] width 109 height 62
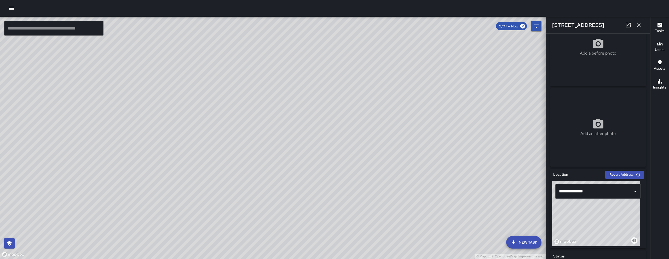
scroll to position [36, 0]
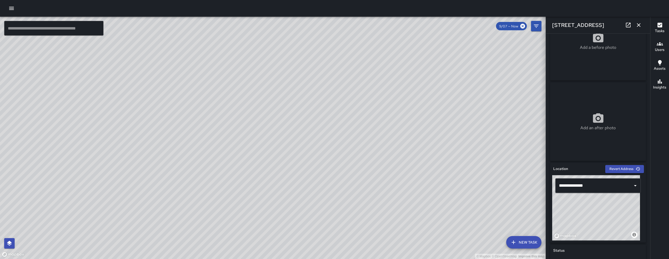
drag, startPoint x: 598, startPoint y: 210, endPoint x: 602, endPoint y: 207, distance: 5.0
click at [602, 207] on div "© Mapbox © OpenStreetMap Improve this map" at bounding box center [596, 207] width 88 height 65
click at [416, 116] on div "© Mapbox © OpenStreetMap Improve this map" at bounding box center [272, 138] width 545 height 242
click at [640, 22] on icon "button" at bounding box center [638, 25] width 6 height 6
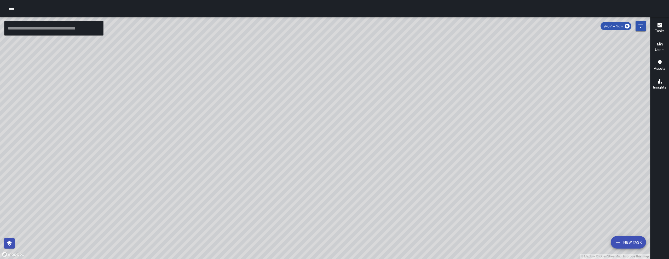
drag, startPoint x: 506, startPoint y: 142, endPoint x: 303, endPoint y: 185, distance: 207.9
click at [302, 194] on div "© Mapbox © OpenStreetMap Improve this map WB Woodrow Blake 1346 Folsom Street C…" at bounding box center [325, 138] width 650 height 242
drag, startPoint x: 265, startPoint y: 216, endPoint x: 345, endPoint y: 140, distance: 110.0
click at [347, 129] on div "© Mapbox © OpenStreetMap Improve this map" at bounding box center [325, 138] width 650 height 242
click at [213, 186] on div "© Mapbox © OpenStreetMap Improve this map DB DeAndre Barney 141 11th Street Cre…" at bounding box center [325, 138] width 650 height 242
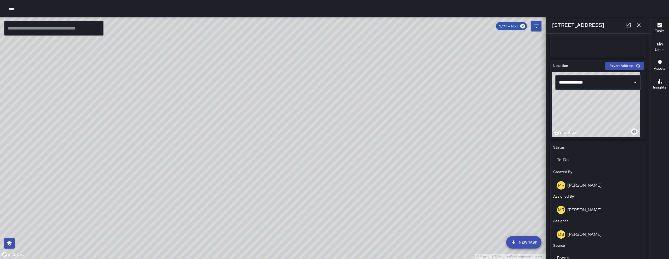
scroll to position [254, 0]
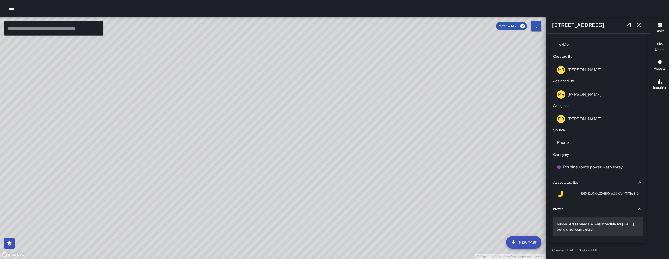
drag, startPoint x: 609, startPoint y: 233, endPoint x: 555, endPoint y: 224, distance: 54.7
click at [555, 224] on div "Minna Street need PW was schedule for August 29 but did not completed" at bounding box center [598, 226] width 90 height 19
drag, startPoint x: 607, startPoint y: 230, endPoint x: 563, endPoint y: 225, distance: 44.4
click at [558, 222] on textarea "**********" at bounding box center [596, 227] width 78 height 10
click at [640, 25] on icon "button" at bounding box center [638, 25] width 6 height 6
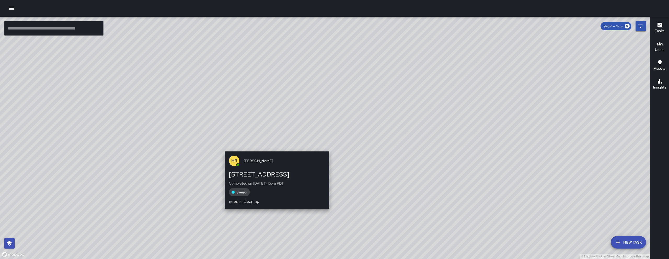
click at [277, 147] on div "© Mapbox © OpenStreetMap Improve this map HR Hank Rivera 141 11th Street Comple…" at bounding box center [325, 138] width 650 height 242
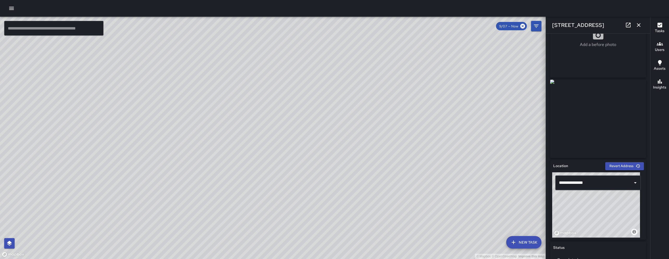
scroll to position [0, 0]
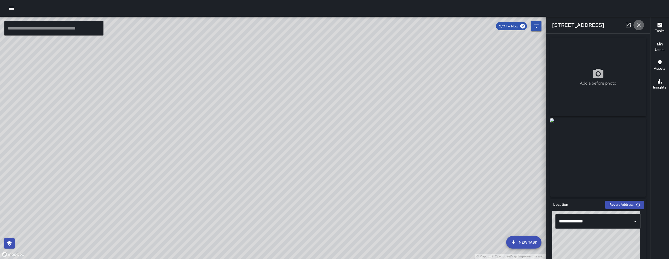
click at [637, 26] on icon "button" at bounding box center [639, 25] width 4 height 4
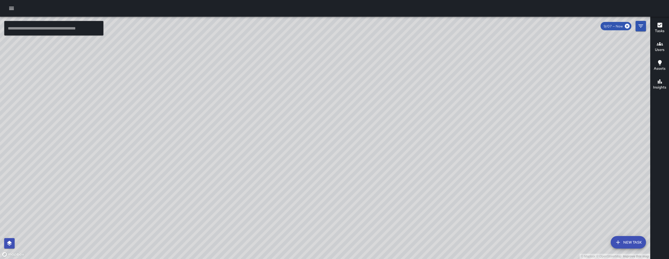
drag, startPoint x: 427, startPoint y: 149, endPoint x: 226, endPoint y: 176, distance: 202.7
click at [217, 191] on div "© Mapbox © OpenStreetMap Improve this map" at bounding box center [325, 138] width 650 height 242
drag, startPoint x: 298, startPoint y: 136, endPoint x: 268, endPoint y: 189, distance: 61.2
click at [269, 189] on div "© Mapbox © OpenStreetMap Improve this map" at bounding box center [325, 138] width 650 height 242
drag, startPoint x: 329, startPoint y: 175, endPoint x: 329, endPoint y: 142, distance: 32.7
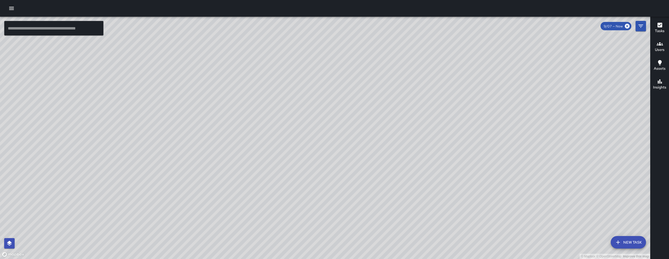
click at [329, 142] on div "© Mapbox © OpenStreetMap Improve this map" at bounding box center [325, 138] width 650 height 242
drag, startPoint x: 330, startPoint y: 166, endPoint x: 324, endPoint y: 166, distance: 6.3
click at [330, 168] on div "© Mapbox © OpenStreetMap Improve this map" at bounding box center [325, 138] width 650 height 242
drag, startPoint x: 271, startPoint y: 104, endPoint x: 271, endPoint y: 108, distance: 4.4
click at [271, 108] on div "© Mapbox © OpenStreetMap Improve this map" at bounding box center [325, 138] width 650 height 242
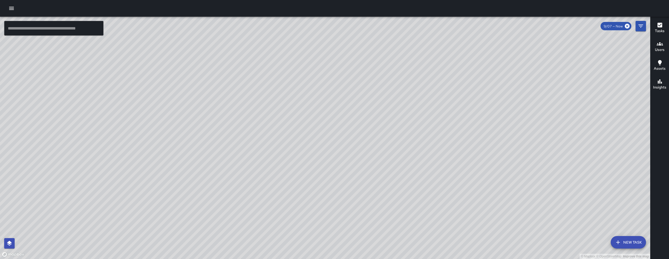
drag, startPoint x: 369, startPoint y: 136, endPoint x: 391, endPoint y: 170, distance: 40.4
click at [391, 172] on div "© Mapbox © OpenStreetMap Improve this map" at bounding box center [325, 138] width 650 height 242
drag, startPoint x: 388, startPoint y: 169, endPoint x: 391, endPoint y: 172, distance: 4.1
click at [391, 172] on div "© Mapbox © OpenStreetMap Improve this map" at bounding box center [325, 138] width 650 height 242
drag, startPoint x: 393, startPoint y: 168, endPoint x: 428, endPoint y: 164, distance: 35.3
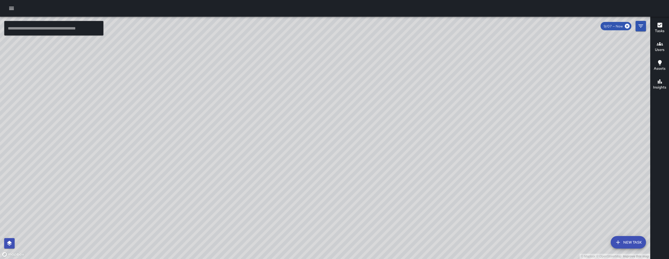
click at [428, 164] on div "© Mapbox © OpenStreetMap Improve this map" at bounding box center [325, 138] width 650 height 242
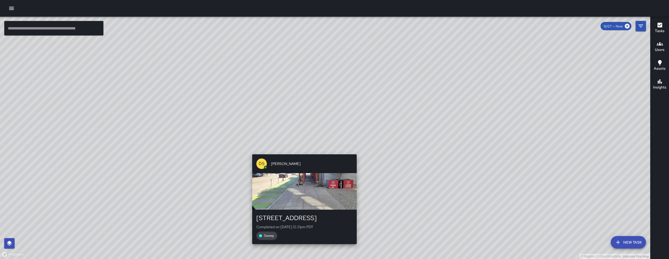
drag, startPoint x: 442, startPoint y: 165, endPoint x: 303, endPoint y: 151, distance: 139.7
click at [303, 151] on div "© Mapbox © OpenStreetMap Improve this map DS Daniel Sterling 326 8th Street Com…" at bounding box center [325, 138] width 650 height 242
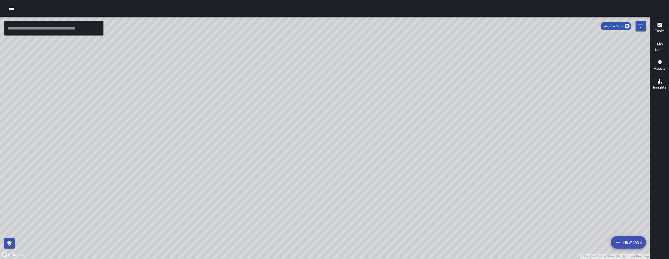
drag, startPoint x: 378, startPoint y: 78, endPoint x: 306, endPoint y: 85, distance: 71.9
click at [306, 85] on div "© Mapbox © OpenStreetMap Improve this map" at bounding box center [325, 138] width 650 height 242
drag, startPoint x: 243, startPoint y: 220, endPoint x: 234, endPoint y: 191, distance: 30.3
click at [234, 191] on div "© Mapbox © OpenStreetMap Improve this map" at bounding box center [325, 138] width 650 height 242
click at [669, 106] on div "Tasks Users Assets Insights" at bounding box center [659, 138] width 19 height 242
